Goal: Information Seeking & Learning: Learn about a topic

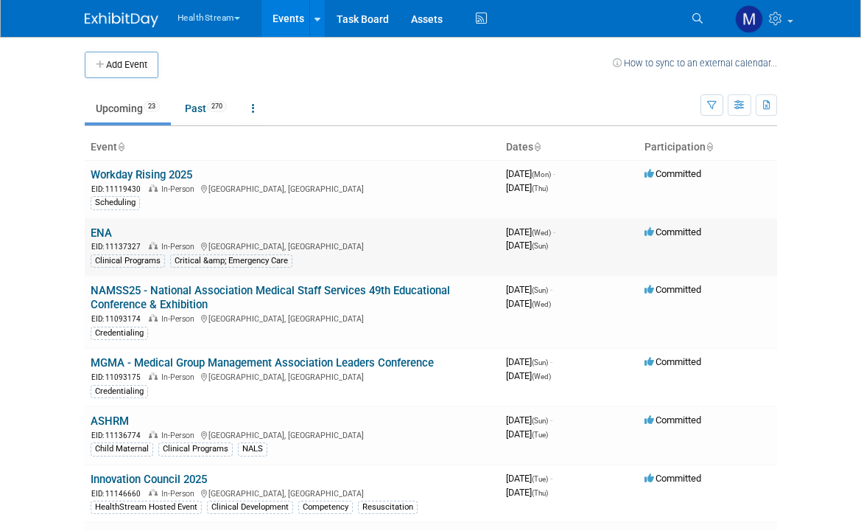
click at [110, 231] on link "ENA" at bounding box center [101, 232] width 21 height 13
click at [126, 421] on link "ASHRM" at bounding box center [110, 420] width 38 height 13
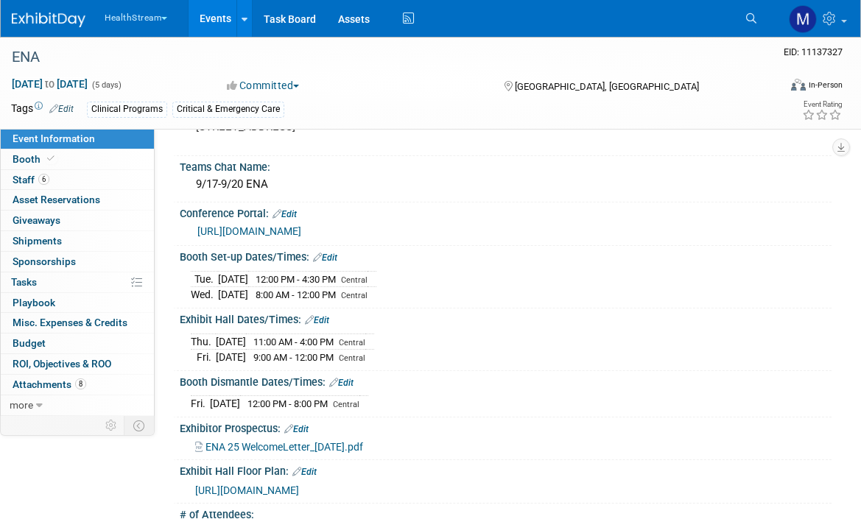
scroll to position [148, 0]
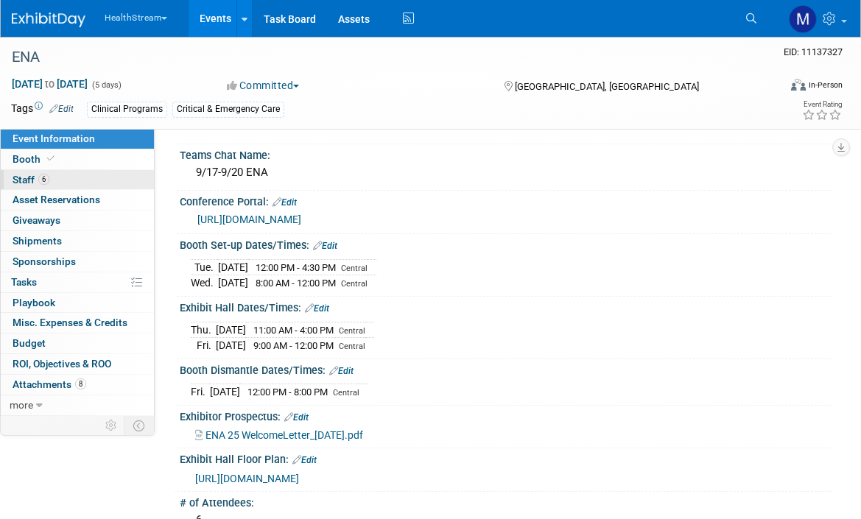
click at [66, 175] on link "6 Staff 6" at bounding box center [77, 180] width 153 height 20
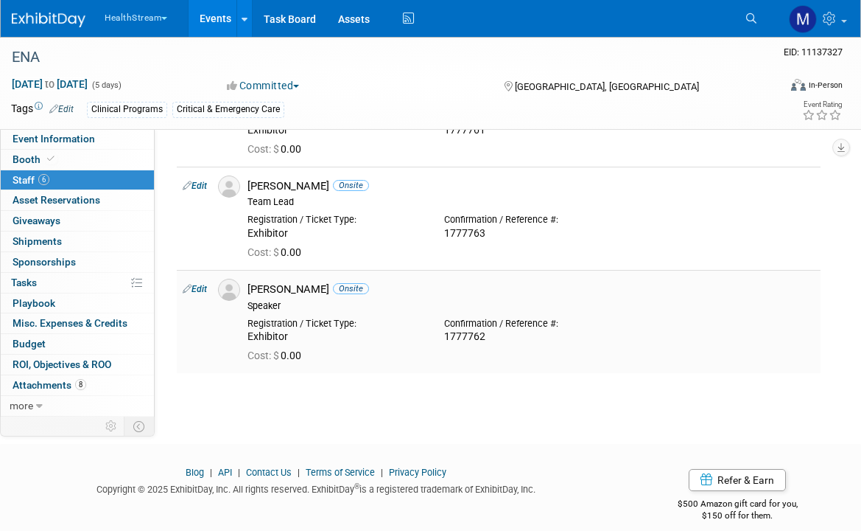
scroll to position [451, 0]
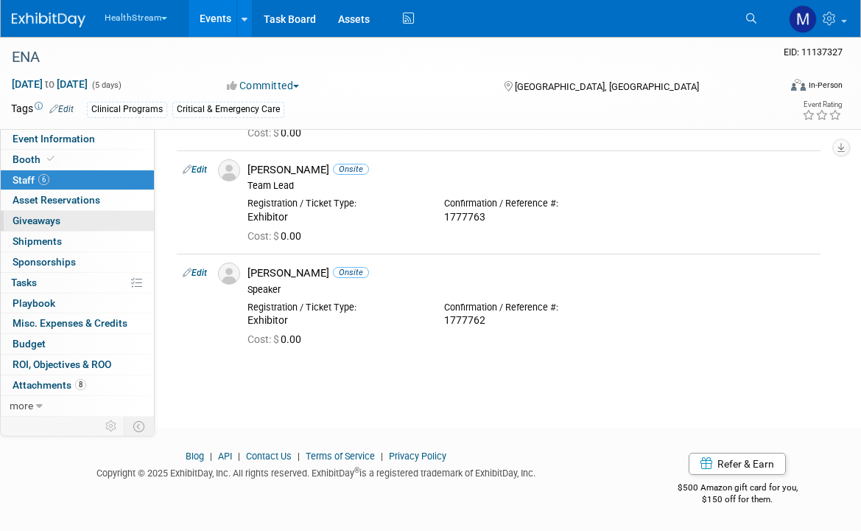
click at [54, 220] on span "Giveaways 0" at bounding box center [37, 220] width 48 height 12
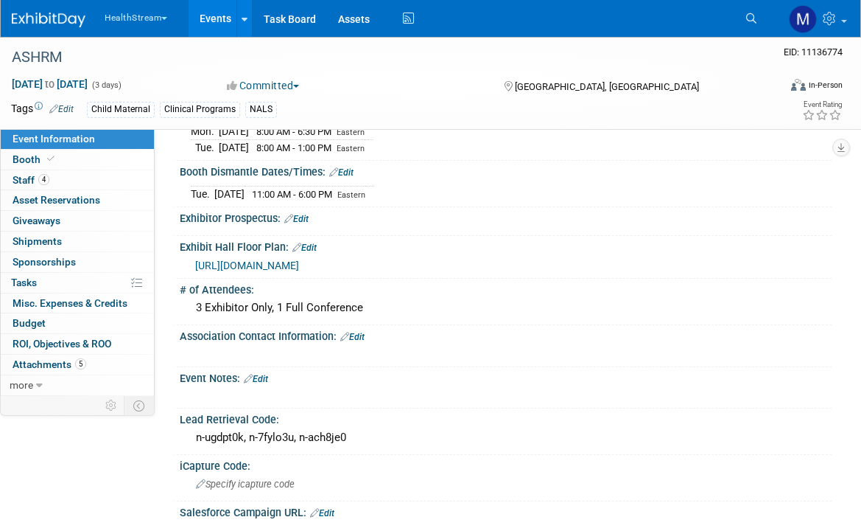
scroll to position [371, 0]
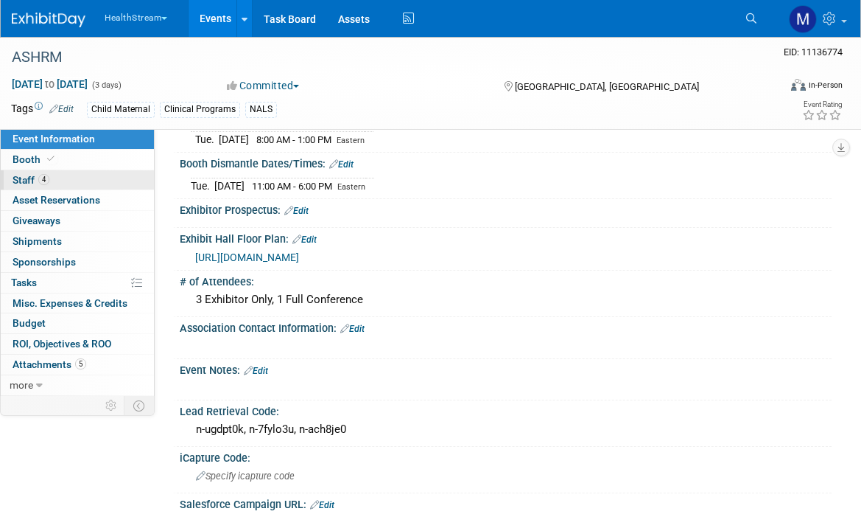
click at [46, 183] on span "4" at bounding box center [43, 179] width 11 height 11
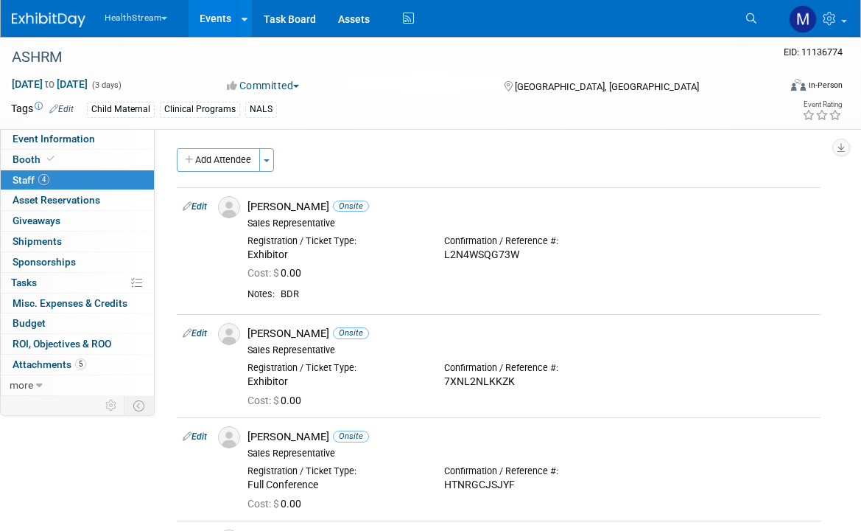
scroll to position [0, 0]
click at [52, 138] on span "Event Information" at bounding box center [54, 139] width 83 height 12
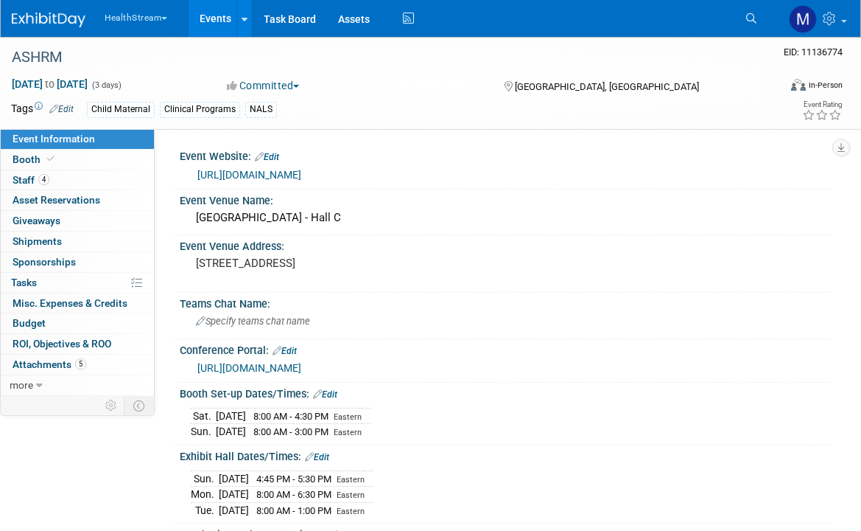
click at [301, 169] on link "[URL][DOMAIN_NAME]" at bounding box center [249, 175] width 104 height 12
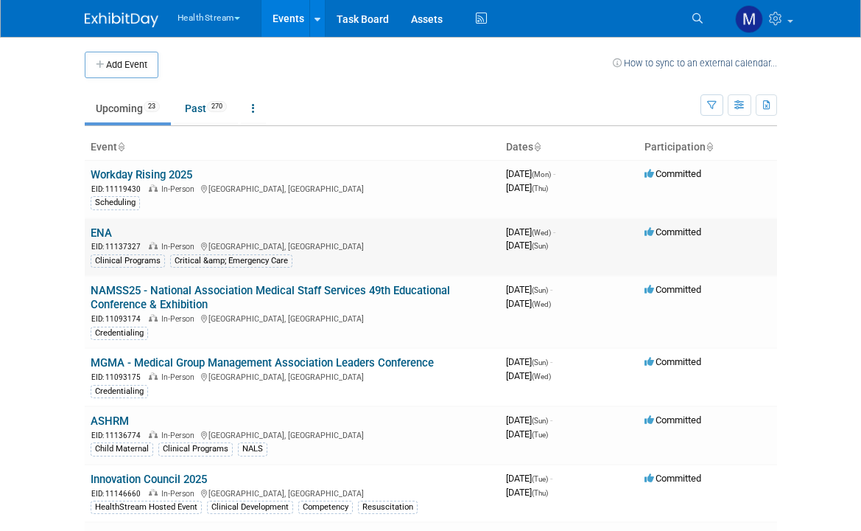
click at [108, 233] on link "ENA" at bounding box center [101, 232] width 21 height 13
click at [110, 418] on link "ASHRM" at bounding box center [110, 420] width 38 height 13
click at [105, 221] on td "ENA EID: 11137327 In-Person New Orleans, LA Clinical Programs Critical &amp; Em…" at bounding box center [293, 247] width 416 height 58
click at [105, 229] on link "ENA" at bounding box center [101, 232] width 21 height 13
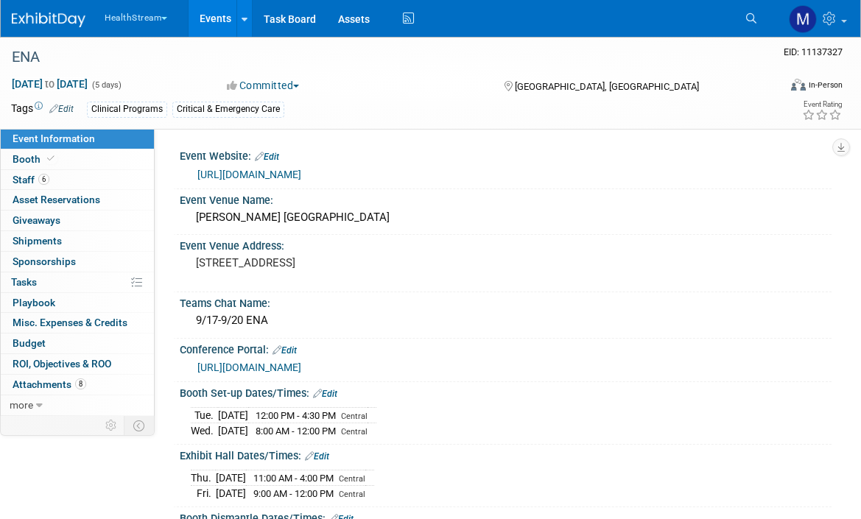
click at [301, 176] on link "[URL][DOMAIN_NAME]" at bounding box center [249, 175] width 104 height 12
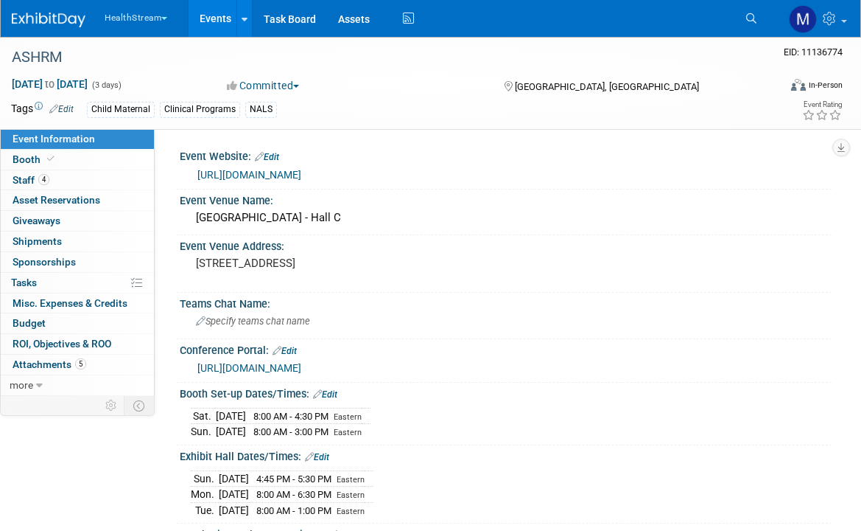
click at [216, 180] on link "https://www.ashrm.org/education-events/ashrm-2025-conference" at bounding box center [249, 175] width 104 height 12
click at [83, 170] on link "4 Staff 4" at bounding box center [77, 180] width 153 height 20
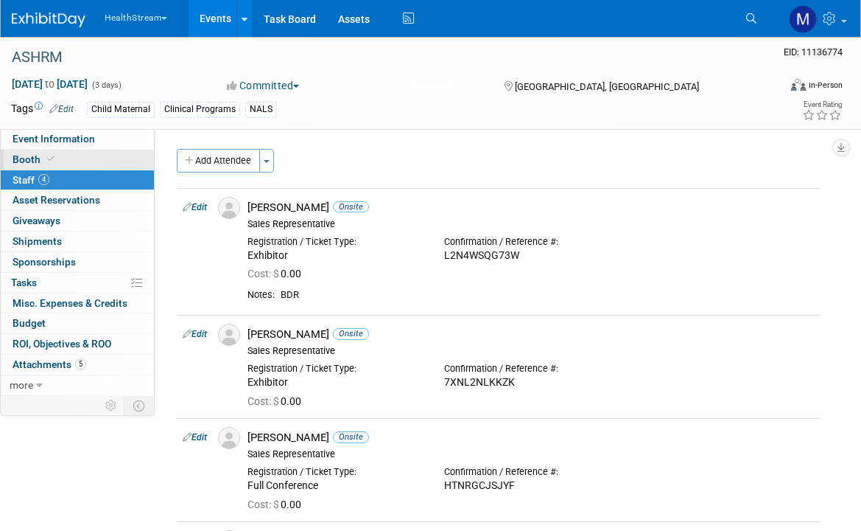
click at [78, 161] on link "Booth" at bounding box center [77, 160] width 153 height 20
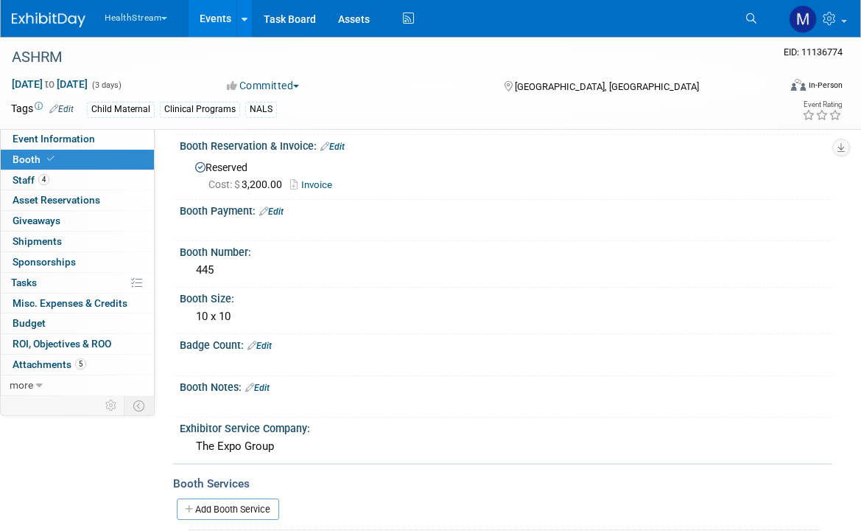
scroll to position [127, 0]
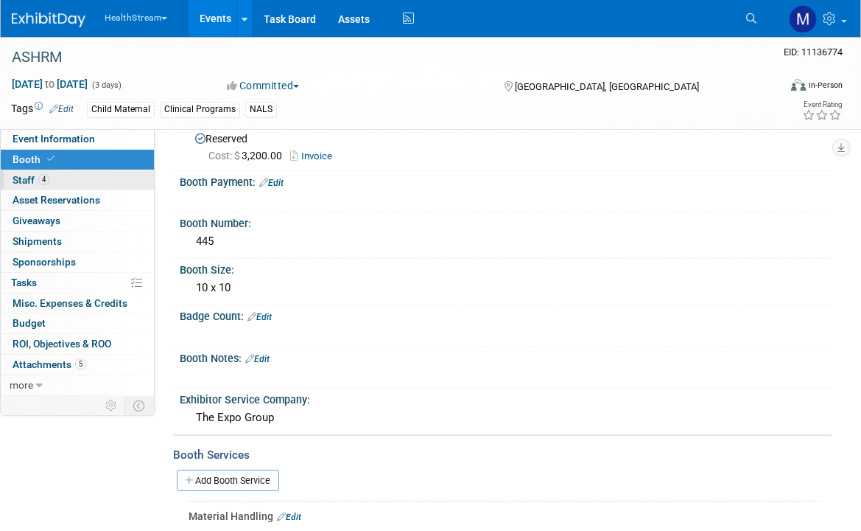
click at [60, 180] on link "4 Staff 4" at bounding box center [77, 180] width 153 height 20
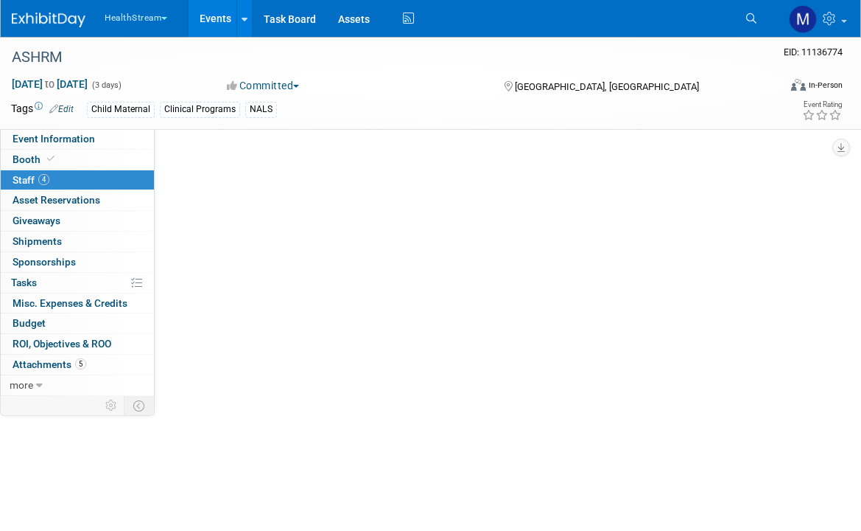
scroll to position [0, 0]
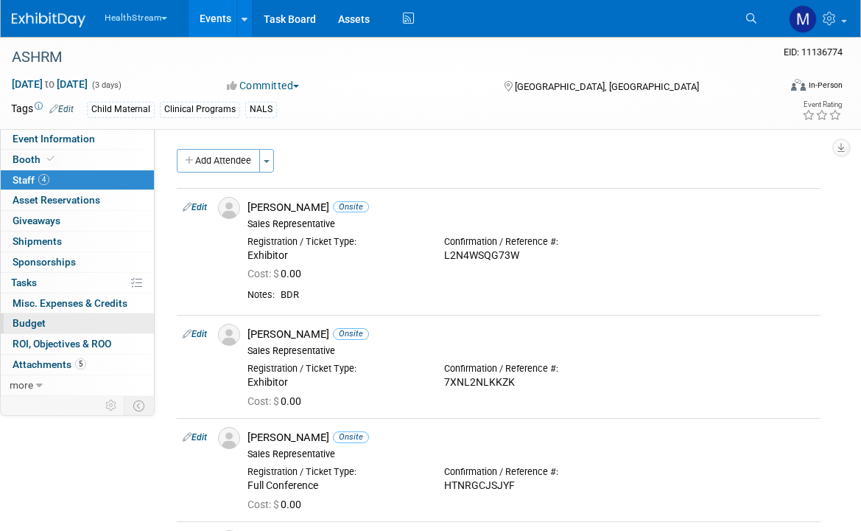
click at [66, 317] on link "Budget" at bounding box center [77, 323] width 153 height 20
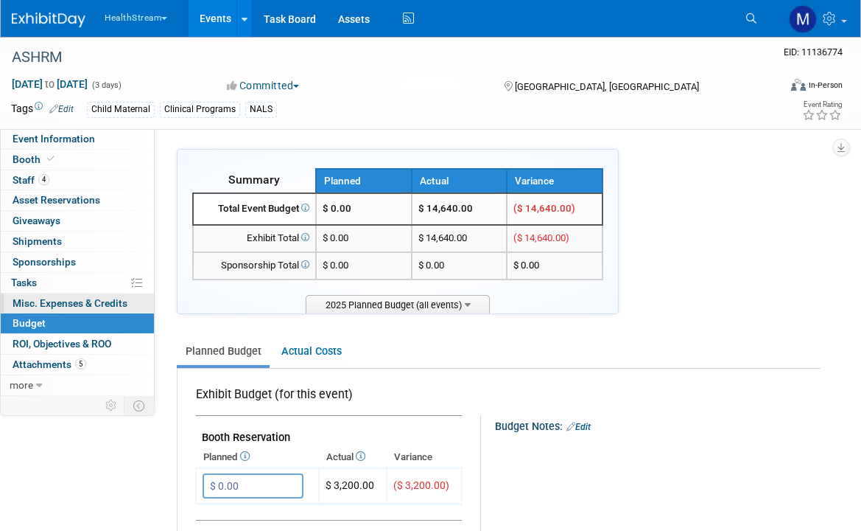
click at [62, 305] on span "Misc. Expenses & Credits 0" at bounding box center [70, 303] width 115 height 12
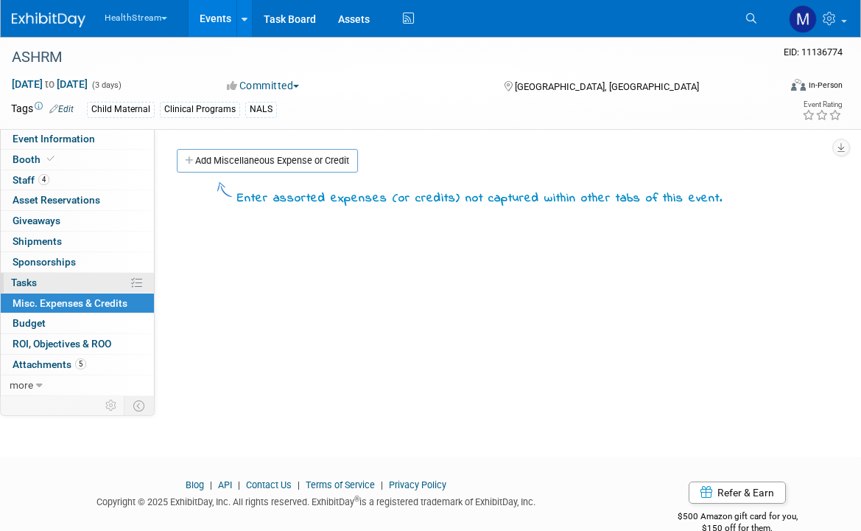
click at [60, 284] on link "0% Tasks 0%" at bounding box center [77, 283] width 153 height 20
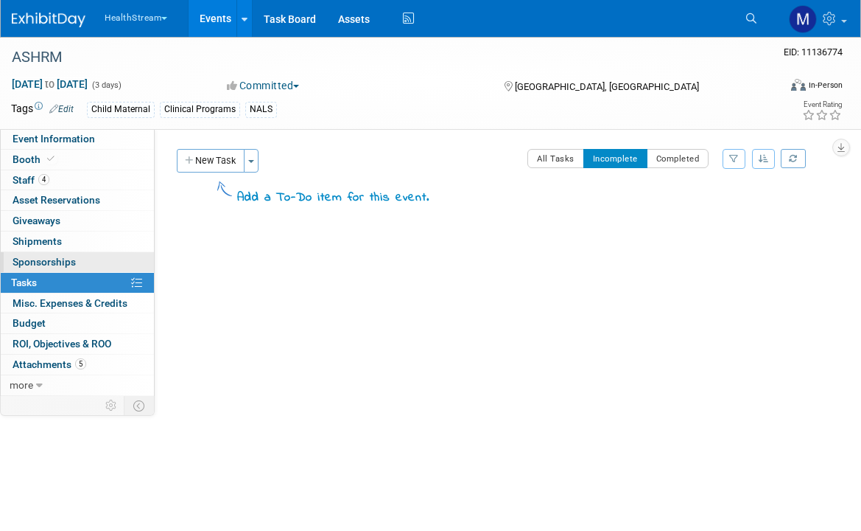
click at [63, 262] on span "Sponsorships 0" at bounding box center [44, 262] width 63 height 12
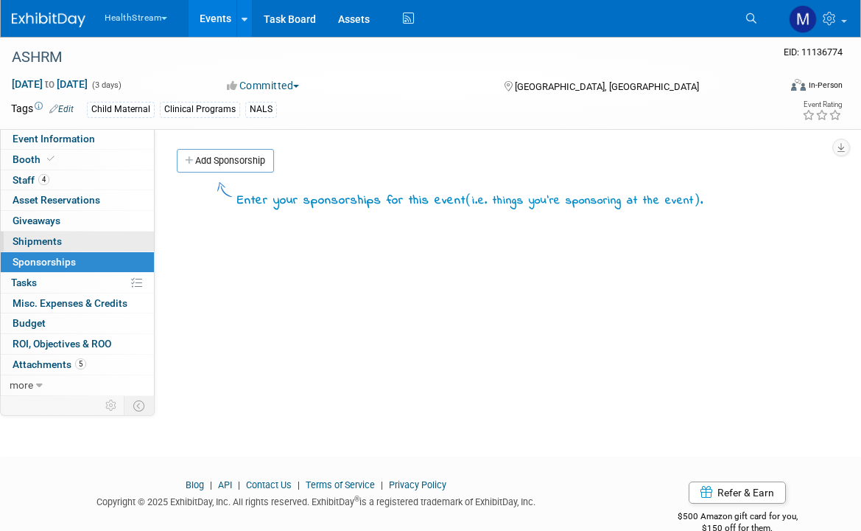
click at [62, 231] on link "0 Shipments 0" at bounding box center [77, 241] width 153 height 20
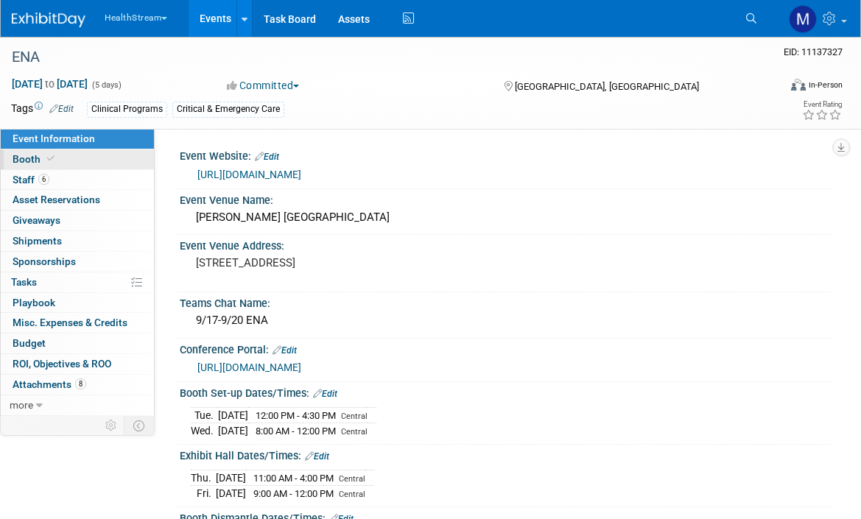
click at [87, 163] on link "Booth" at bounding box center [77, 160] width 153 height 20
